Goal: Information Seeking & Learning: Learn about a topic

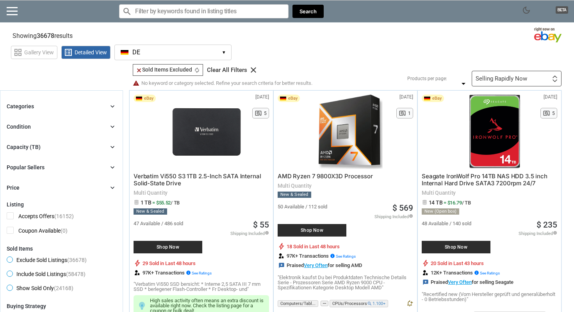
click at [102, 109] on div "Categories chevron_right" at bounding box center [62, 106] width 110 height 9
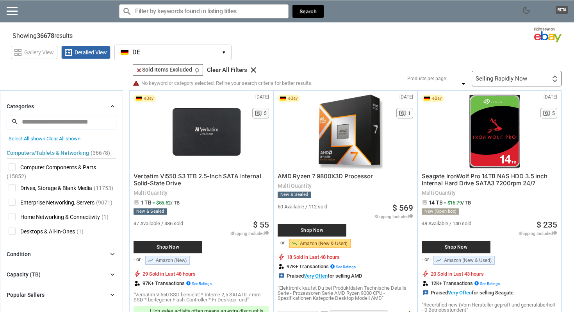
click at [57, 190] on span "Drives, Storage & Blank Media" at bounding box center [51, 189] width 84 height 10
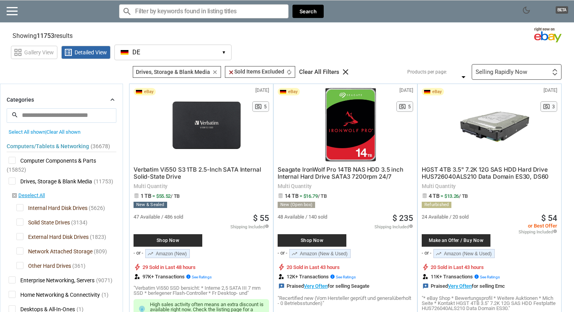
click at [46, 223] on span "Solid State Drives" at bounding box center [43, 223] width 54 height 10
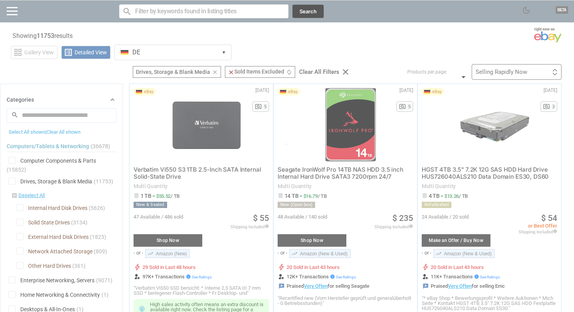
click at [47, 235] on div at bounding box center [287, 156] width 574 height 312
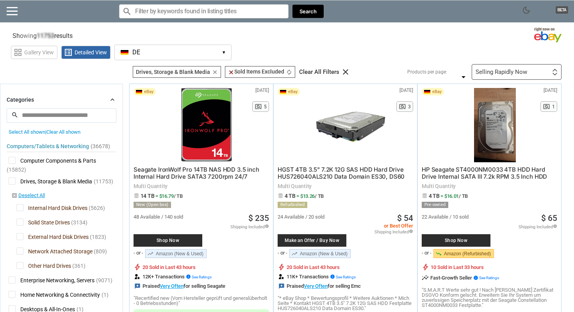
click at [43, 237] on span "External Hard Disk Drives" at bounding box center [52, 238] width 72 height 10
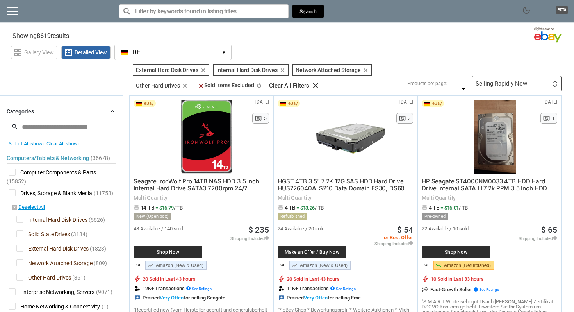
click at [54, 250] on span "External Hard Disk Drives" at bounding box center [52, 250] width 72 height 10
click at [46, 263] on span "Network Attached Storage" at bounding box center [54, 264] width 76 height 10
click at [47, 263] on span "Network Attached Storage" at bounding box center [54, 264] width 76 height 10
